Goal: Navigation & Orientation: Find specific page/section

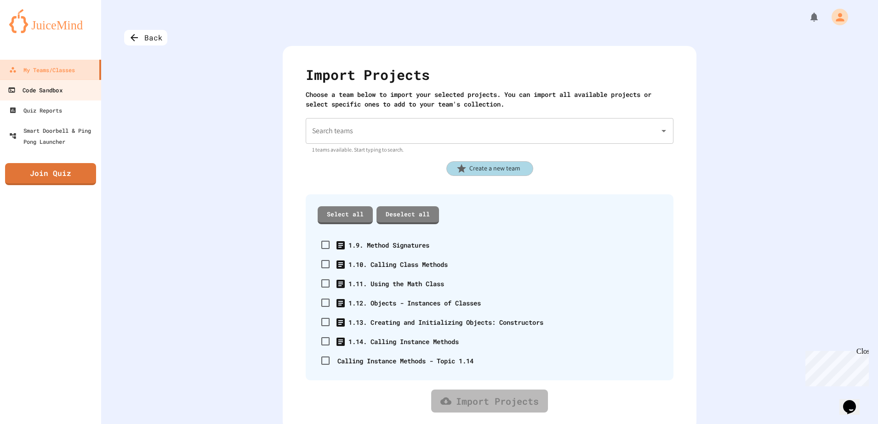
click at [71, 81] on link "Code Sandbox" at bounding box center [51, 90] width 104 height 21
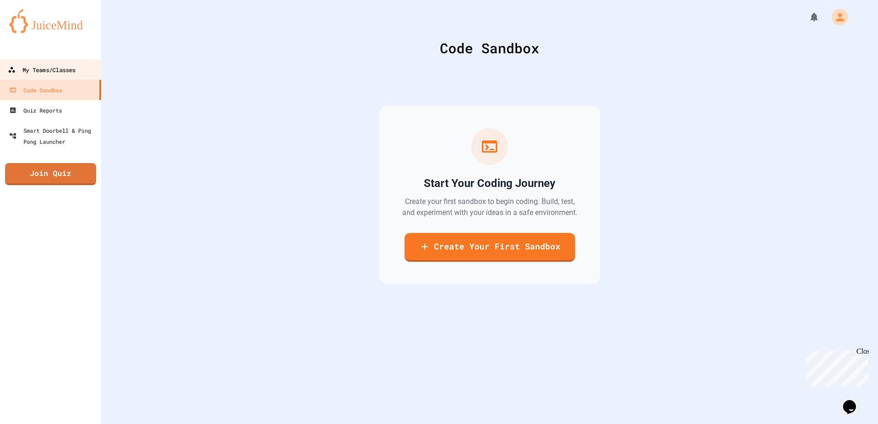
click at [75, 64] on div "My Teams/Classes" at bounding box center [42, 69] width 68 height 11
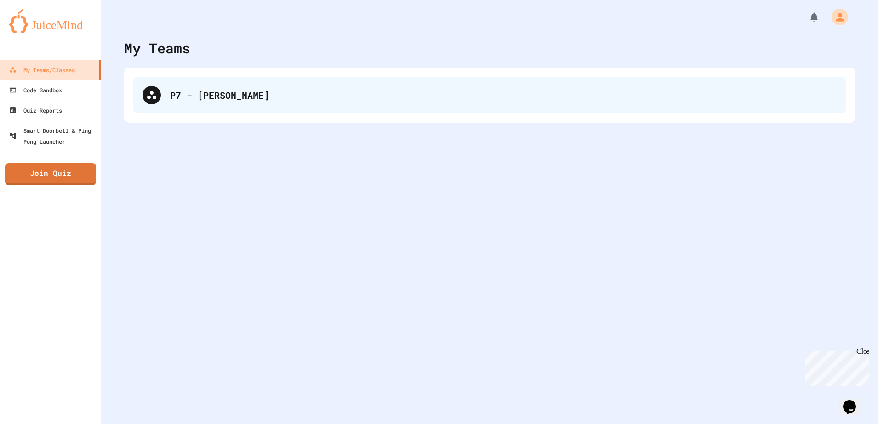
click at [199, 88] on div "P7 - [PERSON_NAME]" at bounding box center [503, 95] width 666 height 14
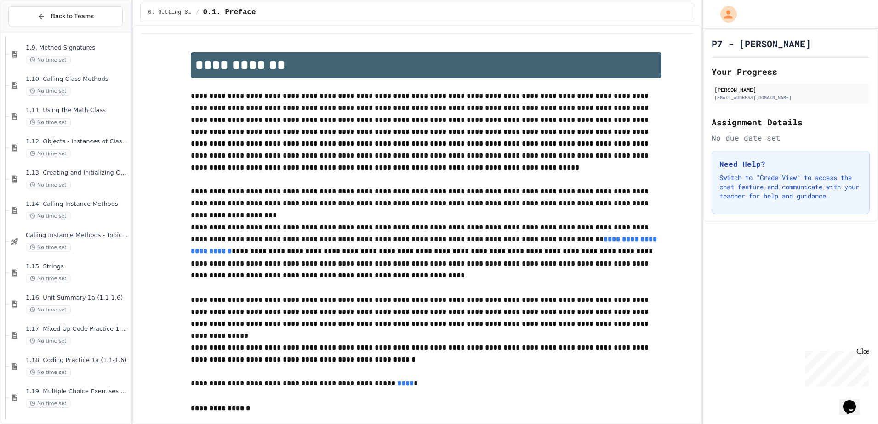
scroll to position [565, 0]
click at [6, 398] on icon at bounding box center [5, 398] width 8 height 8
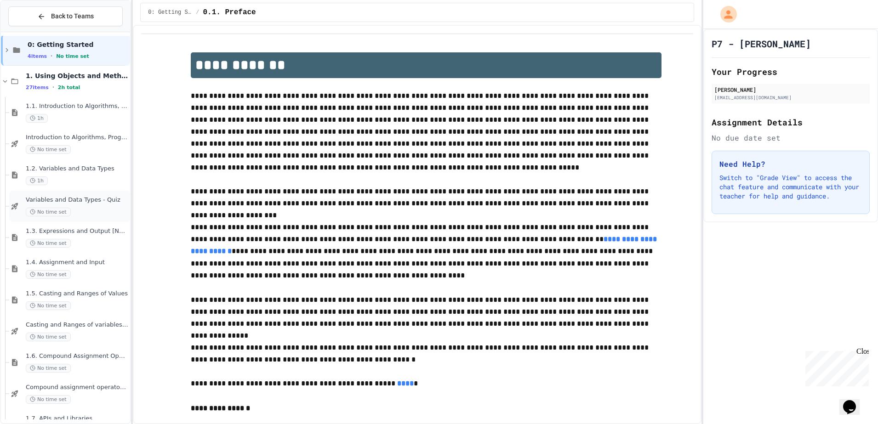
scroll to position [0, 0]
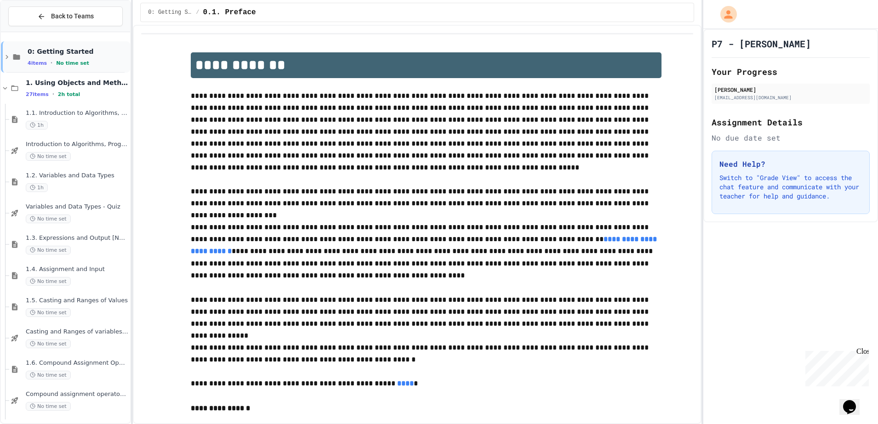
click at [12, 57] on icon at bounding box center [16, 57] width 11 height 8
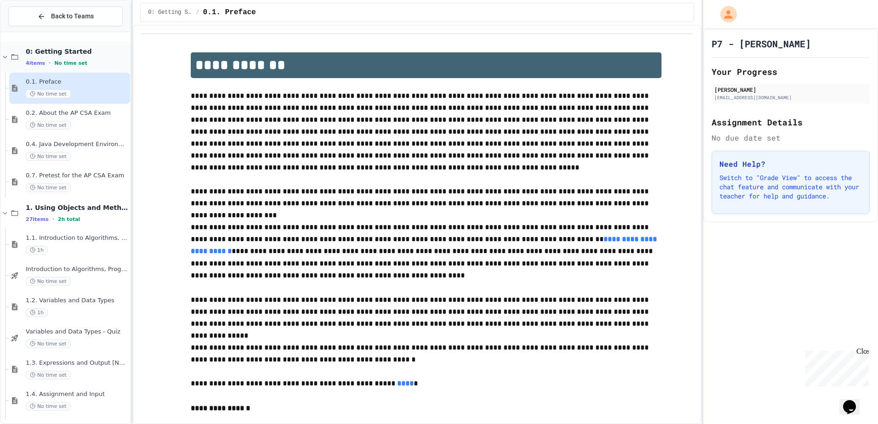
click at [6, 51] on div "0: Getting Started 4 items • No time set" at bounding box center [65, 56] width 129 height 31
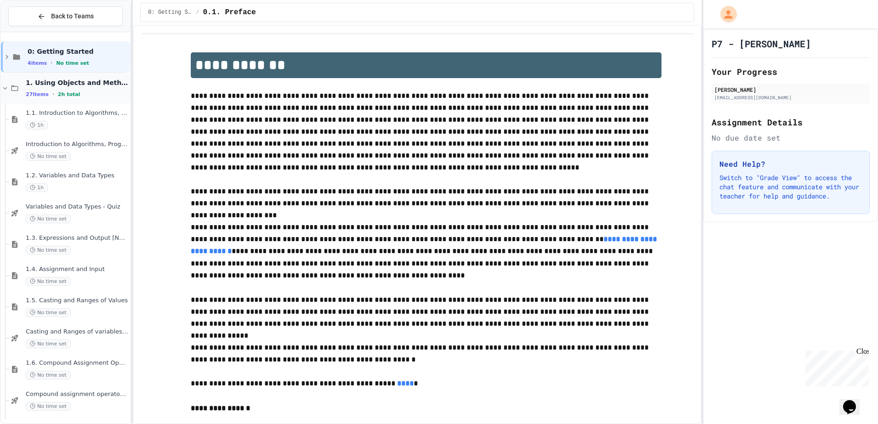
click at [5, 88] on icon at bounding box center [5, 88] width 8 height 8
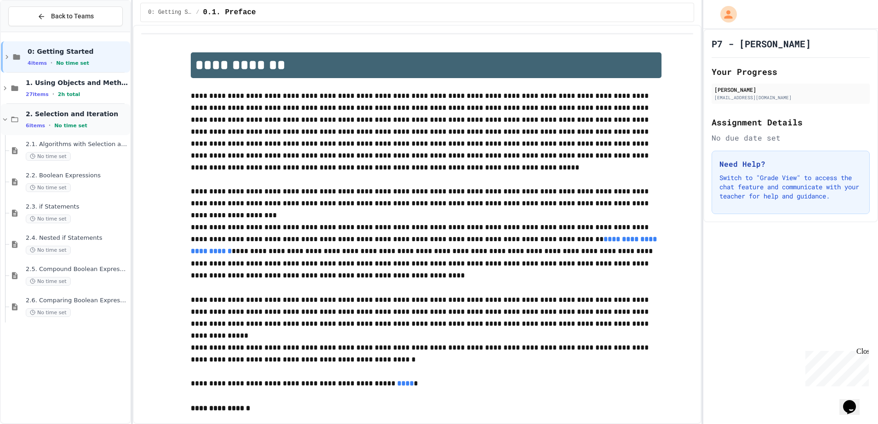
click at [2, 118] on icon at bounding box center [5, 119] width 8 height 8
